Goal: Check status

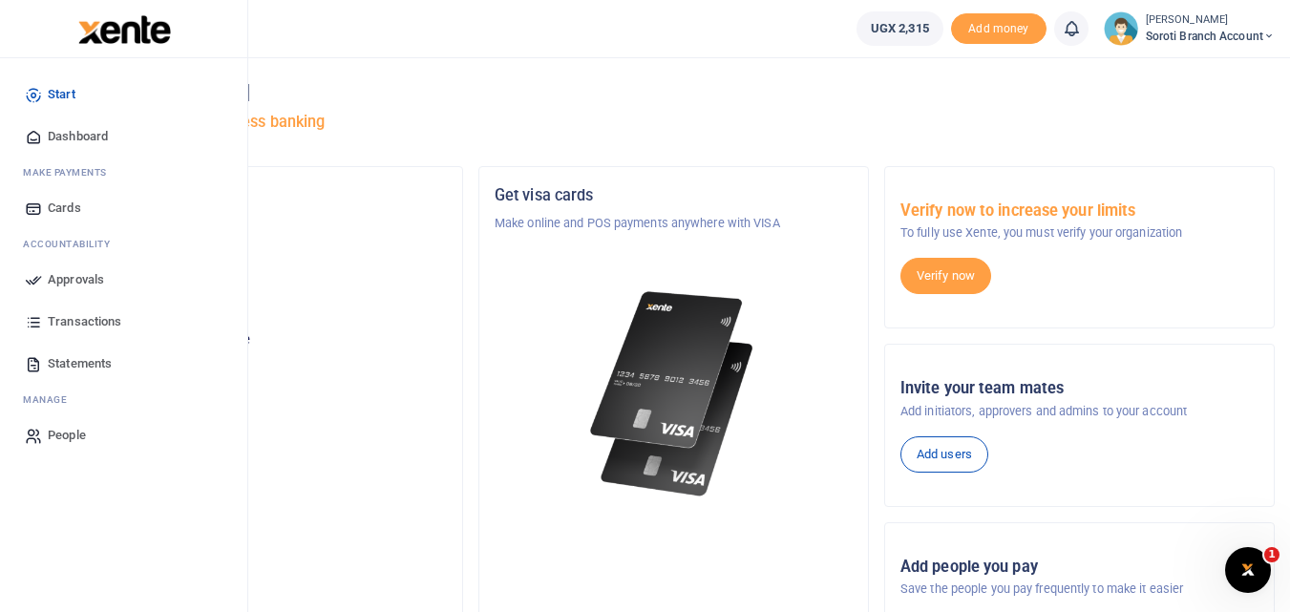
click at [80, 322] on span "Transactions" at bounding box center [85, 321] width 74 height 19
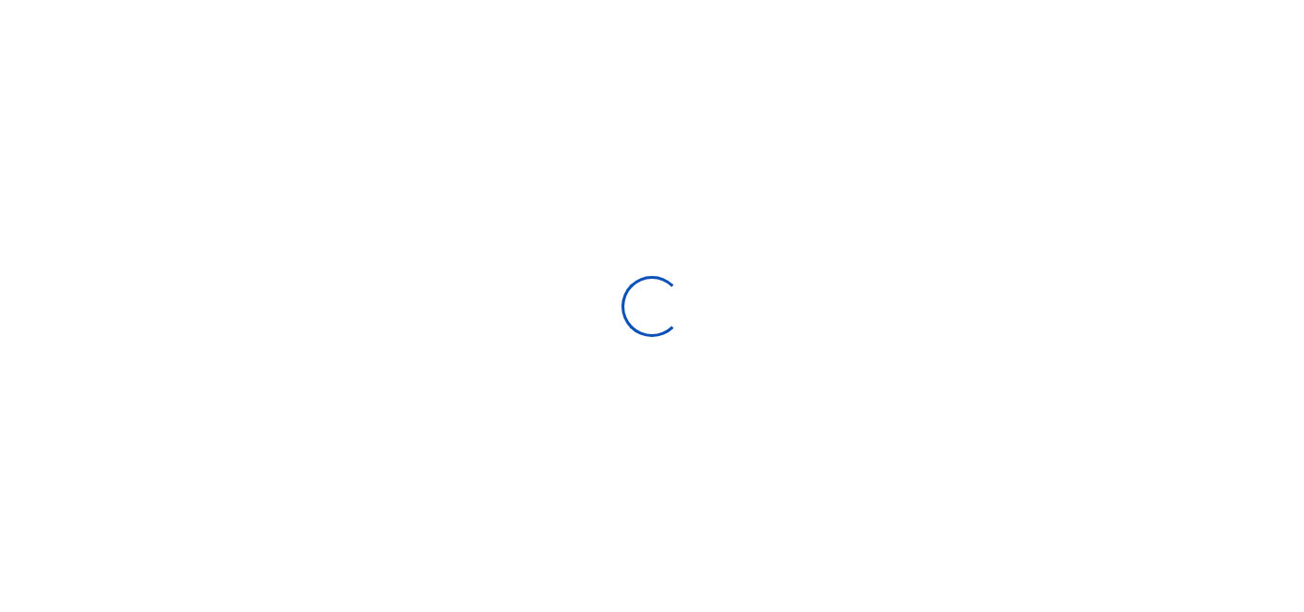
select select
type input "07/14/2025 - 08/12/2025"
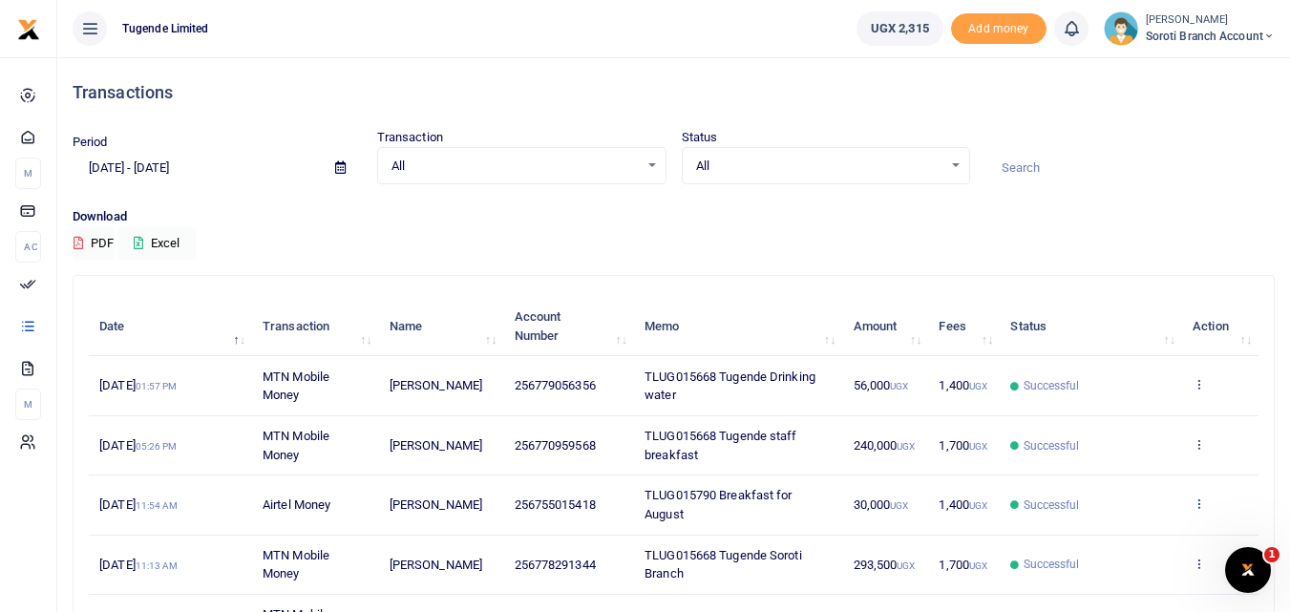
click at [1195, 501] on icon at bounding box center [1199, 503] width 12 height 13
click at [1116, 530] on link "View details" at bounding box center [1128, 535] width 151 height 27
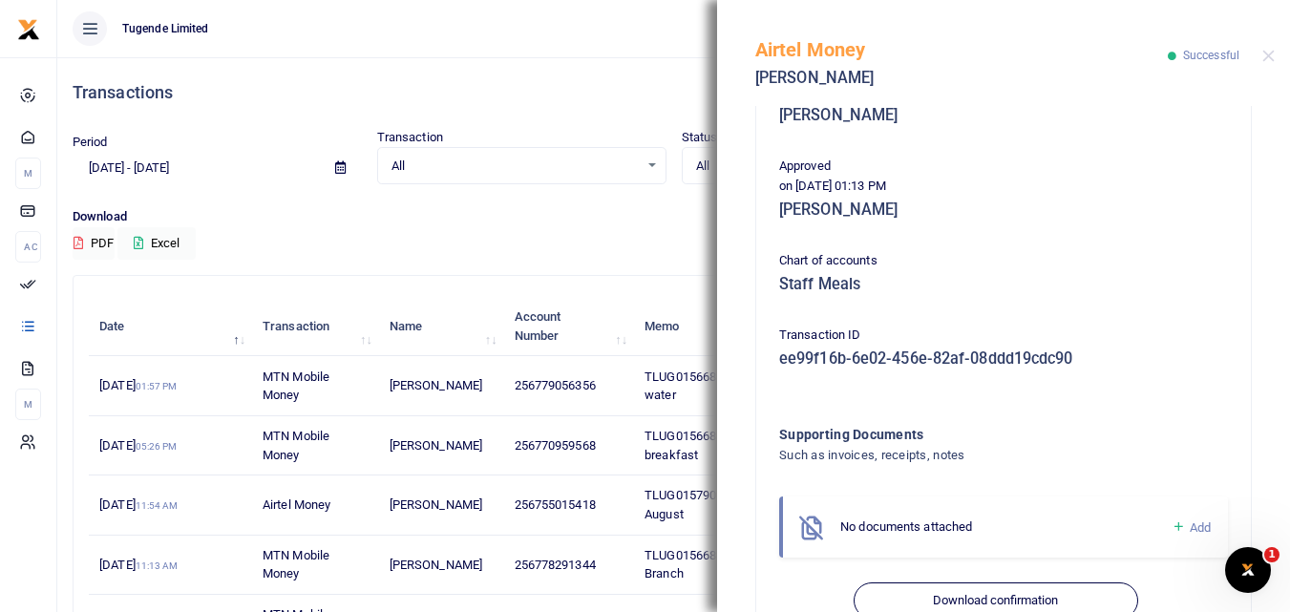
scroll to position [427, 0]
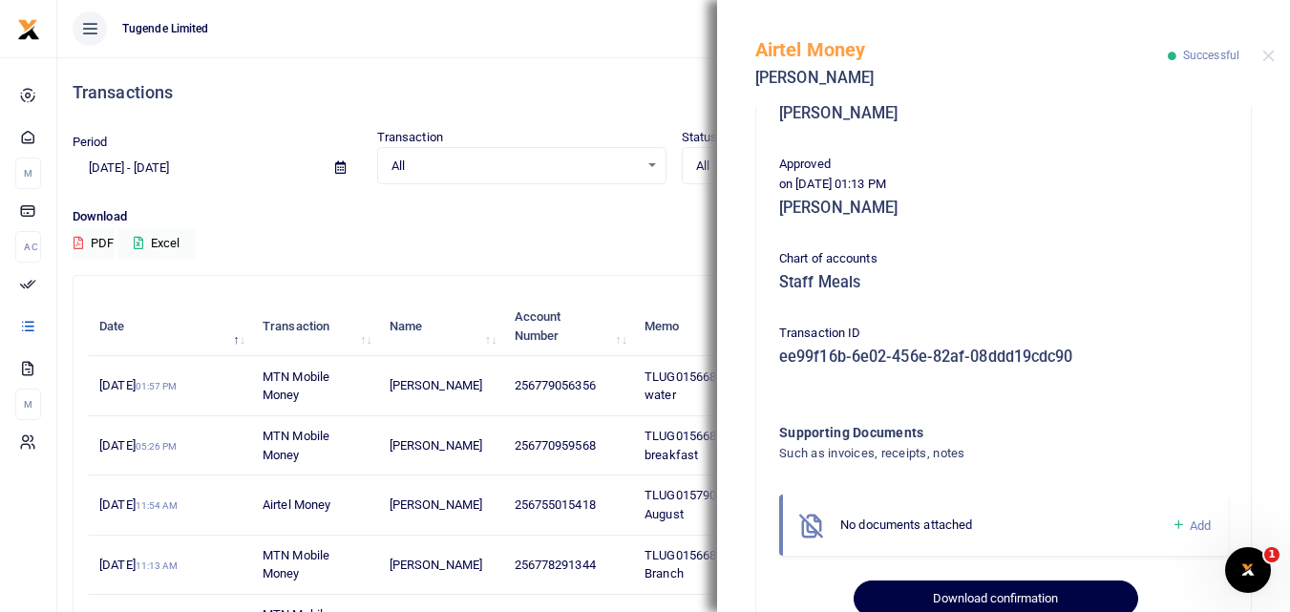
click at [970, 595] on button "Download confirmation" at bounding box center [996, 599] width 284 height 36
click at [583, 243] on div "Download PDF Excel" at bounding box center [674, 233] width 1202 height 53
click at [970, 591] on button "Download confirmation" at bounding box center [996, 599] width 284 height 36
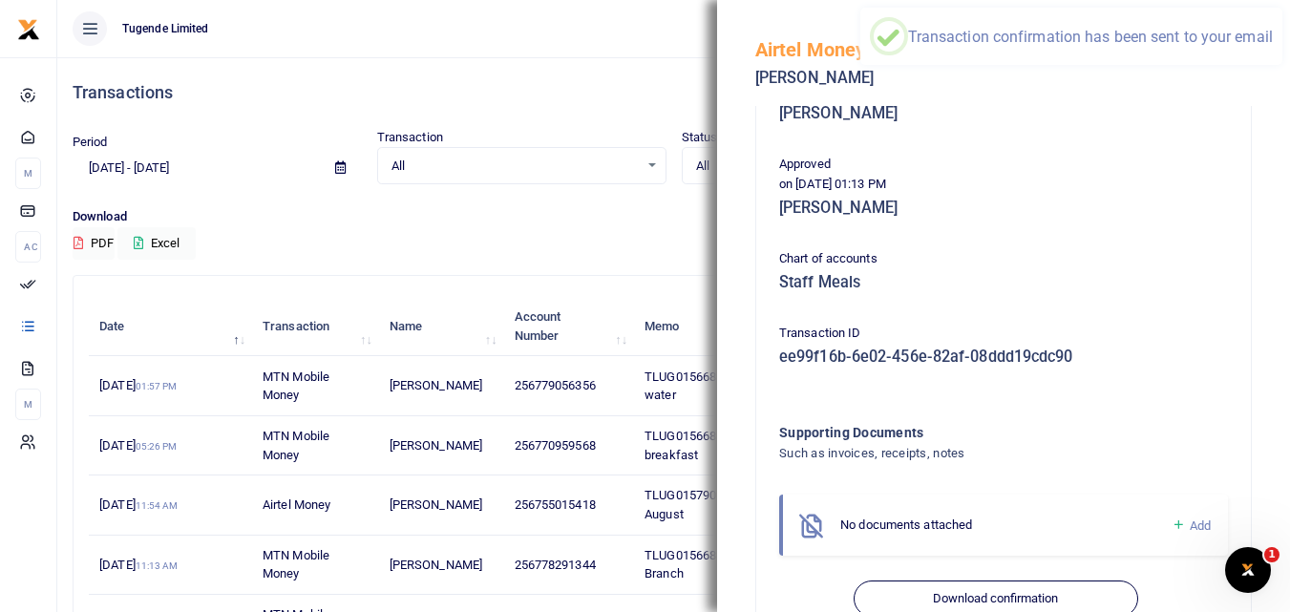
click at [397, 118] on div "Transactions" at bounding box center [674, 92] width 1202 height 71
click at [1269, 63] on div "Airtel Money Stephen Olupot Successful" at bounding box center [1003, 53] width 573 height 106
click at [1266, 57] on button "Close" at bounding box center [1268, 56] width 12 height 12
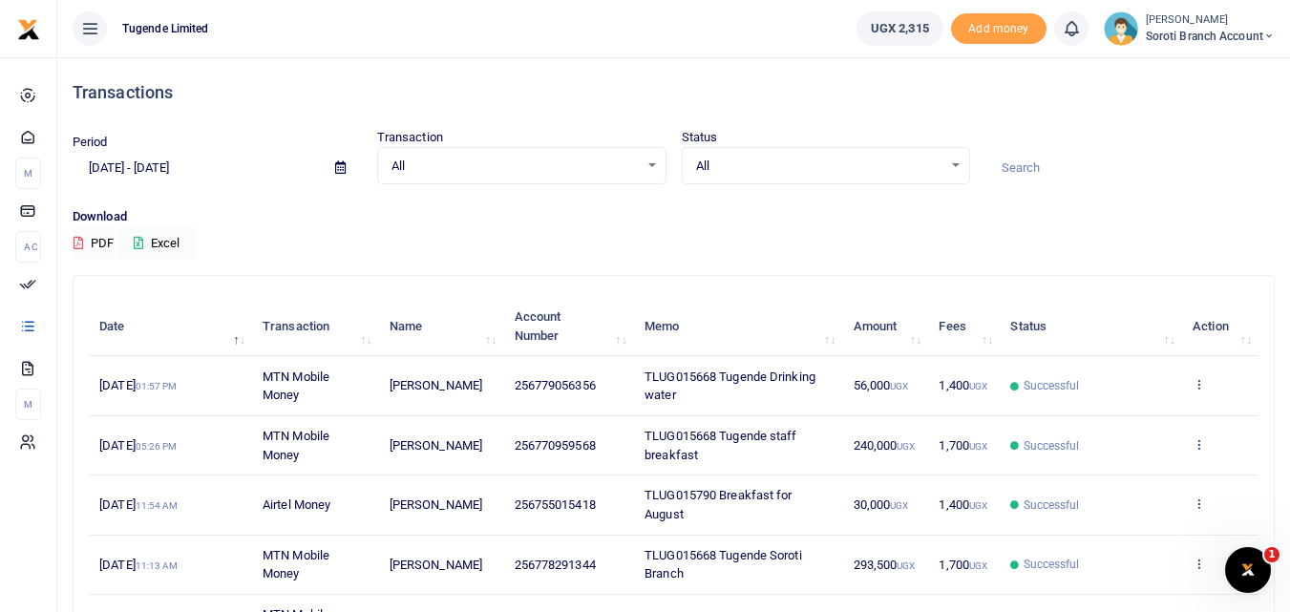
click at [1197, 439] on icon at bounding box center [1199, 443] width 12 height 13
click at [1127, 476] on link "View details" at bounding box center [1128, 476] width 151 height 27
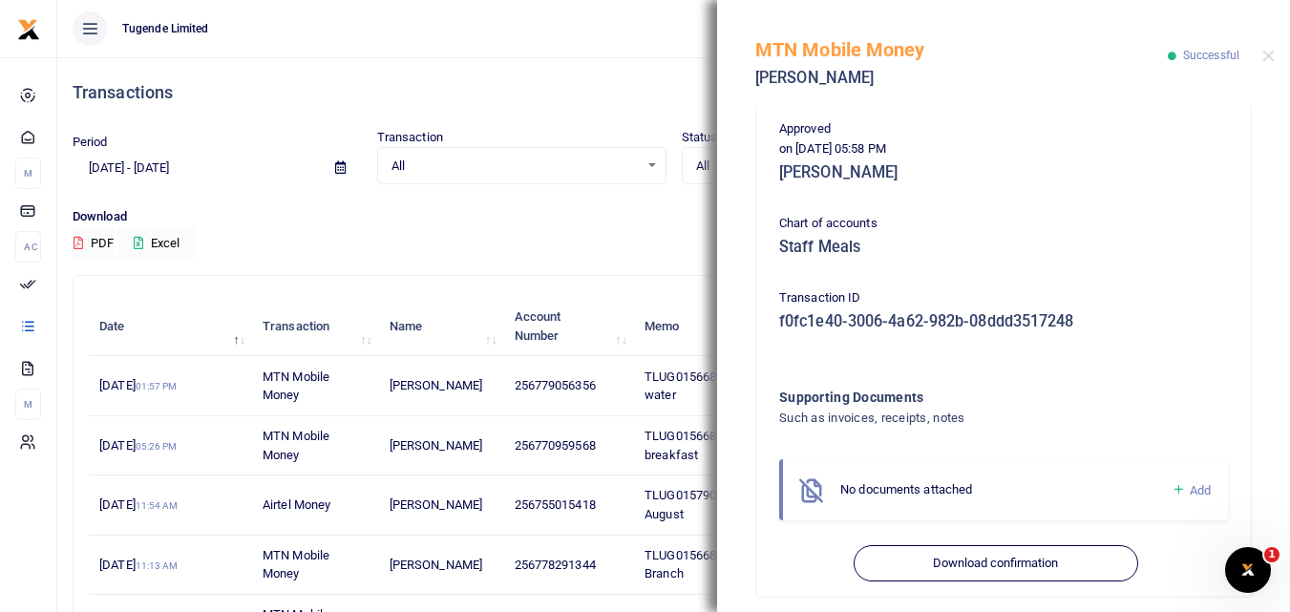
scroll to position [473, 0]
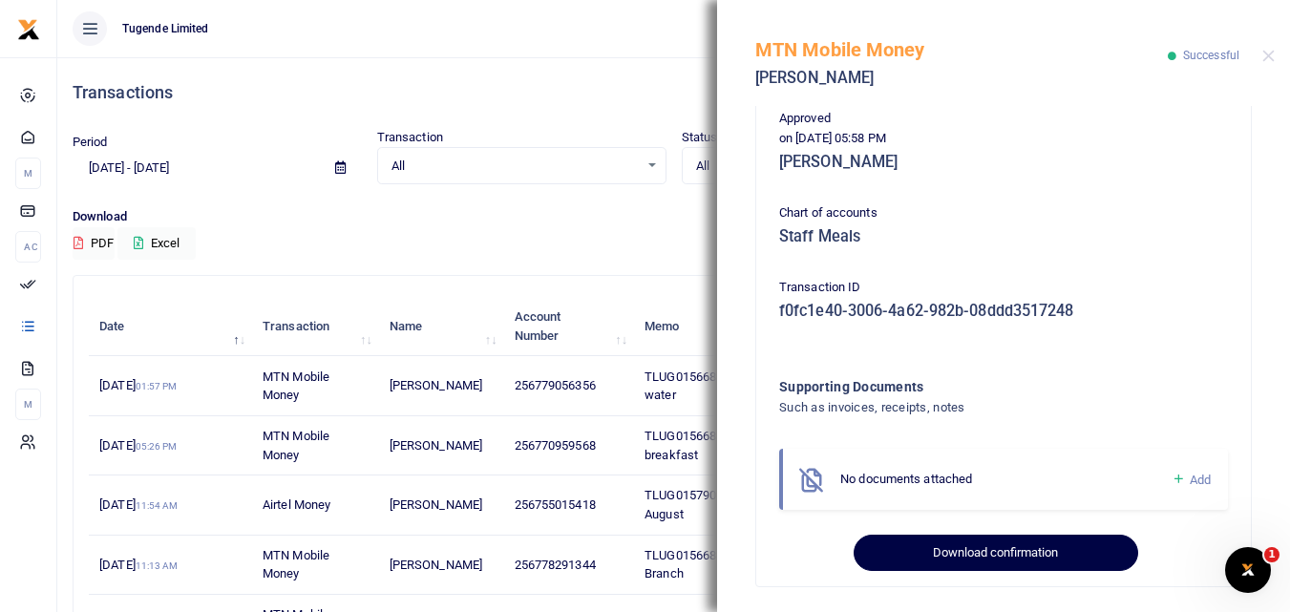
click at [984, 551] on button "Download confirmation" at bounding box center [996, 553] width 284 height 36
